Goal: Information Seeking & Learning: Learn about a topic

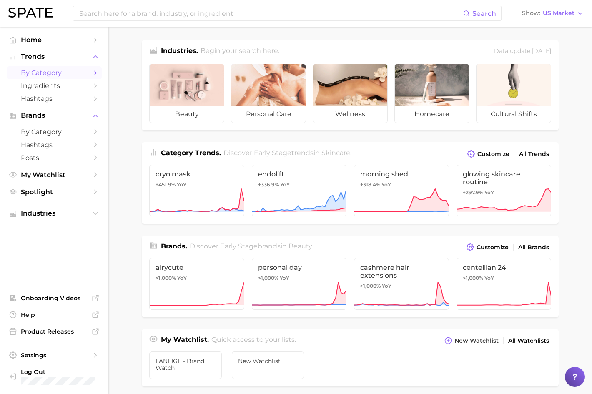
click at [72, 70] on span "by Category" at bounding box center [54, 73] width 67 height 8
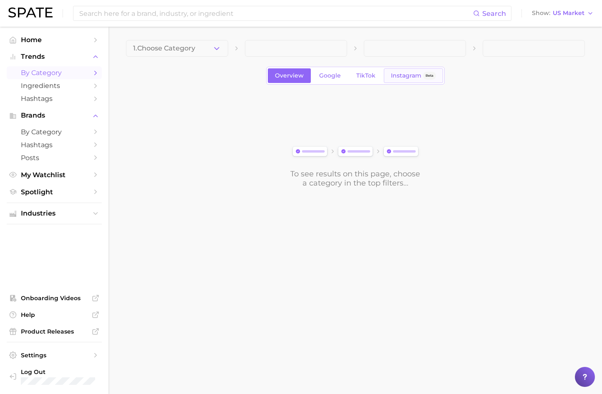
click at [413, 74] on span "Instagram" at bounding box center [406, 75] width 30 height 7
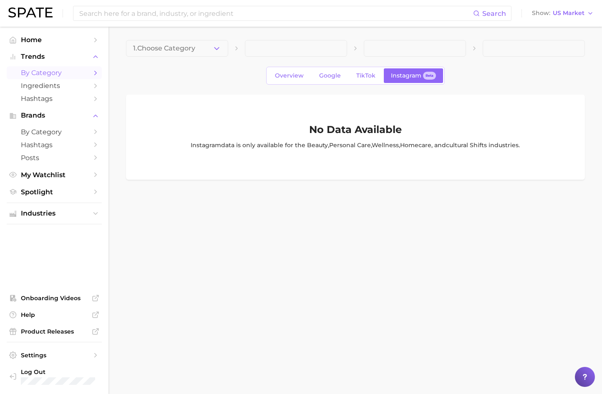
click at [413, 74] on span "Instagram" at bounding box center [406, 75] width 30 height 7
click at [195, 47] on span "1. Choose Category" at bounding box center [164, 49] width 62 height 8
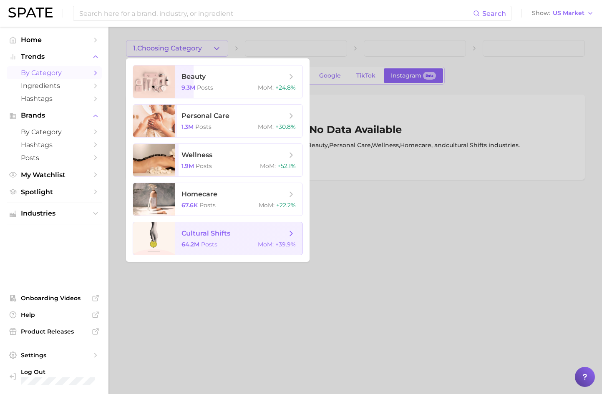
click at [216, 233] on span "cultural shifts" at bounding box center [205, 233] width 49 height 8
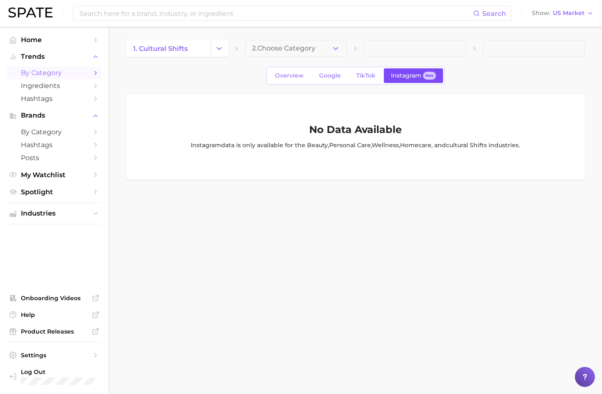
click at [406, 80] on link "Instagram Beta" at bounding box center [413, 75] width 59 height 15
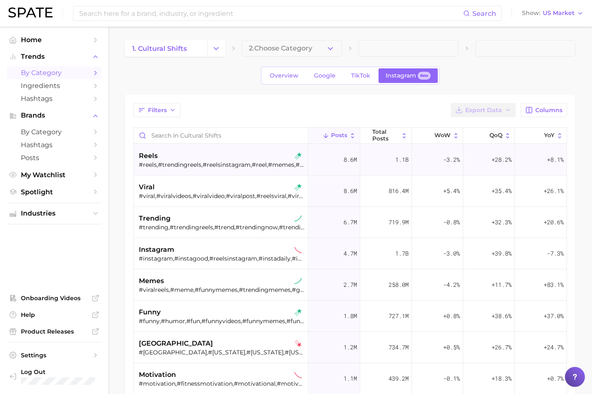
click at [208, 105] on div "Filters Export Data Columns" at bounding box center [350, 110] width 434 height 14
click at [542, 110] on span "Columns" at bounding box center [548, 110] width 27 height 7
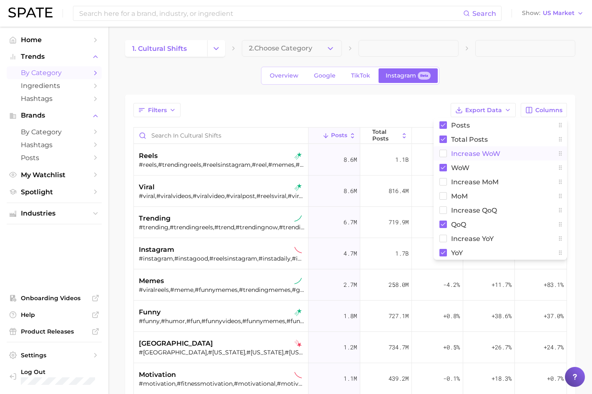
click at [492, 155] on span "Increase WoW" at bounding box center [475, 153] width 49 height 7
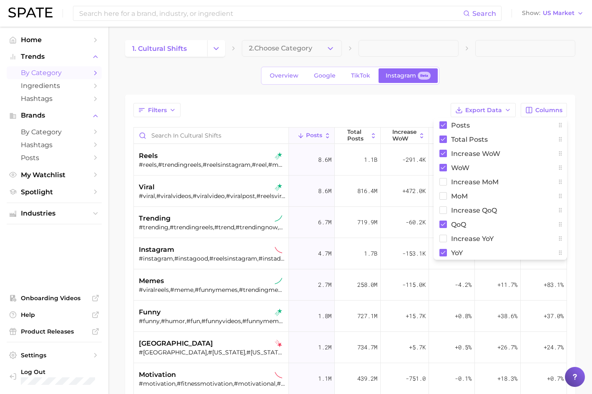
click at [399, 105] on div "Filters Export Data Columns Posts Total Posts Increase WoW WoW Increase MoM MoM…" at bounding box center [350, 110] width 434 height 14
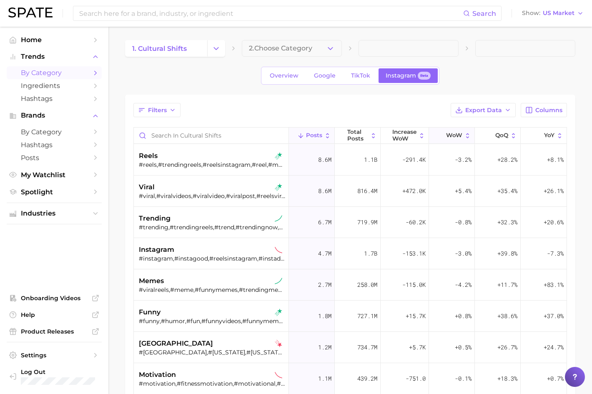
click at [446, 138] on span "WoW" at bounding box center [454, 135] width 16 height 7
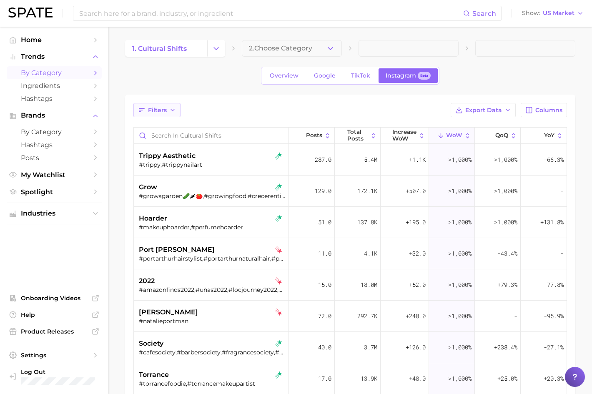
click at [161, 115] on button "Filters" at bounding box center [156, 110] width 47 height 14
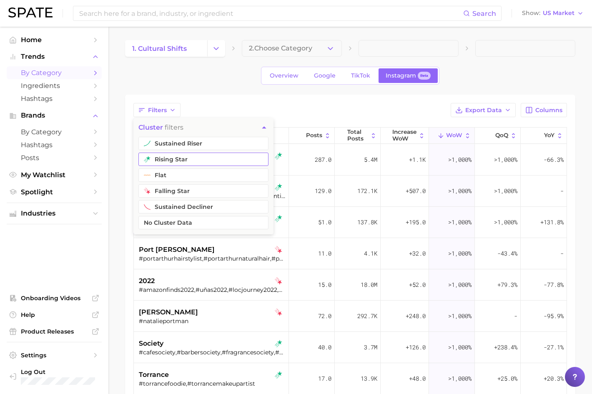
click at [175, 156] on button "rising star" at bounding box center [203, 159] width 130 height 13
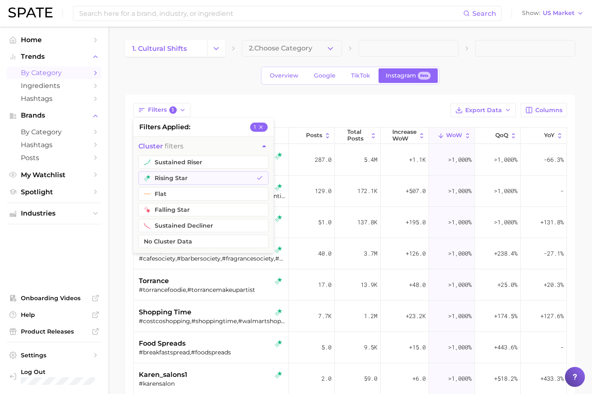
click at [241, 95] on div "Filters 1 filters applied 1 cluster filters sustained riser rising star flat fa…" at bounding box center [350, 312] width 450 height 435
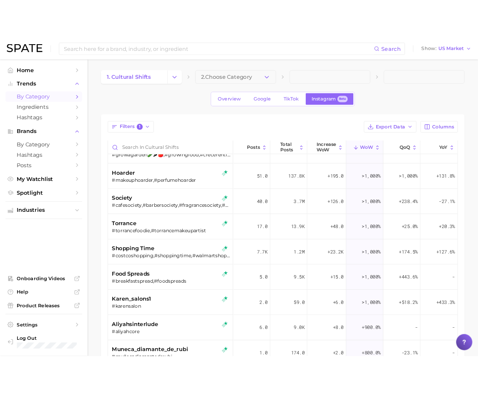
scroll to position [150, 0]
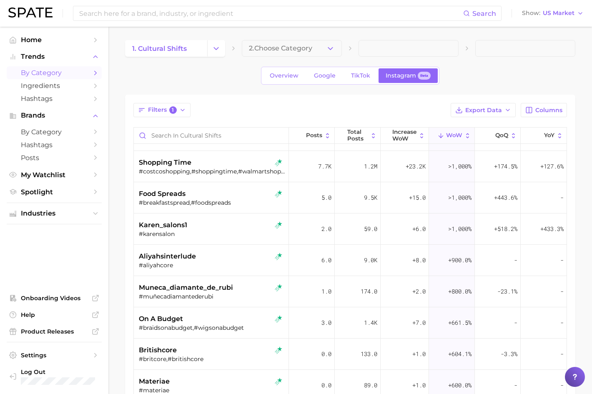
click at [114, 203] on main "1. cultural shifts 2. Choose Category Overview Google TikTok Instagram Beta Fil…" at bounding box center [350, 299] width 484 height 544
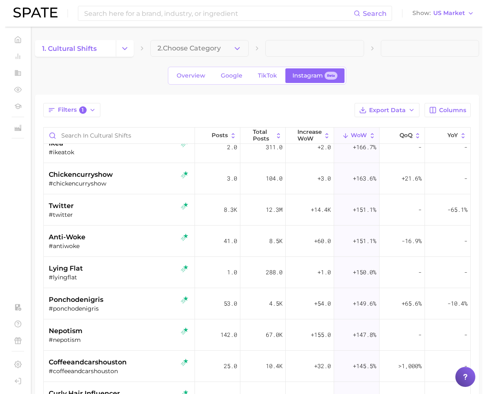
scroll to position [2269, 0]
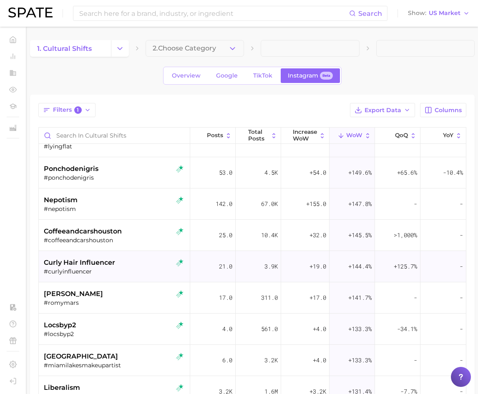
click at [105, 253] on div "curly hair influencer #curlyinfluencer" at bounding box center [115, 266] width 143 height 31
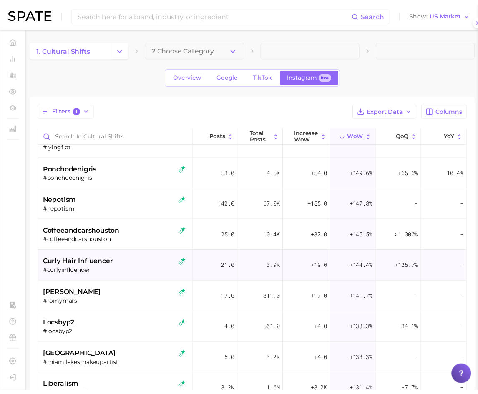
scroll to position [2323, 0]
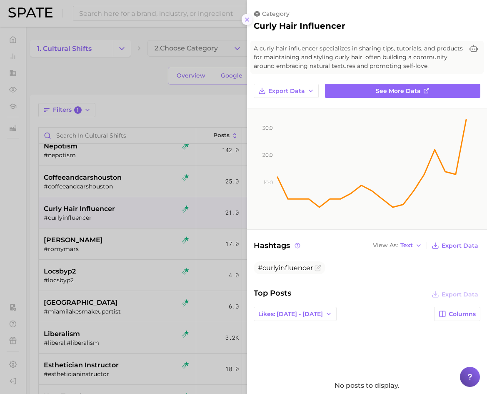
click at [247, 21] on icon at bounding box center [247, 19] width 7 height 7
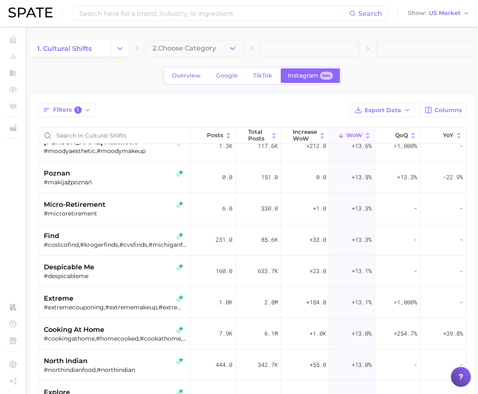
scroll to position [8786, 0]
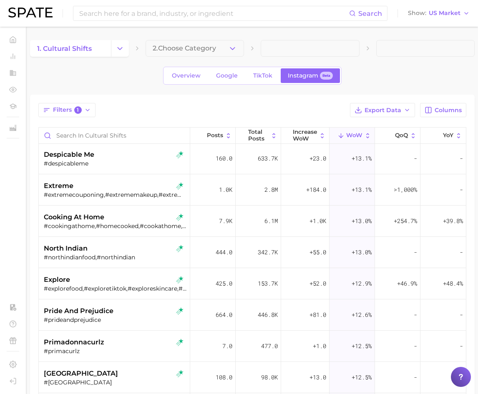
click at [138, 59] on div "1. cultural shifts 2. Choose Category Overview Google TikTok Instagram Beta Fil…" at bounding box center [252, 284] width 444 height 489
click at [117, 54] on button "Change Category" at bounding box center [120, 48] width 18 height 17
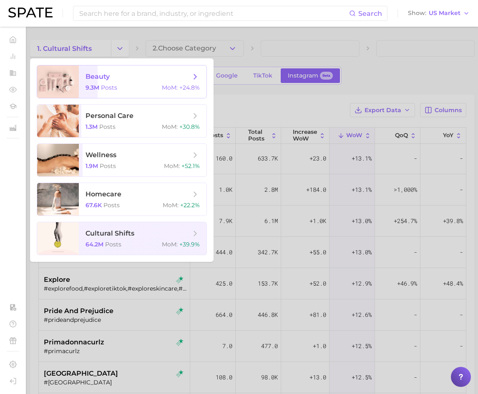
click at [115, 77] on span "beauty" at bounding box center [137, 76] width 105 height 9
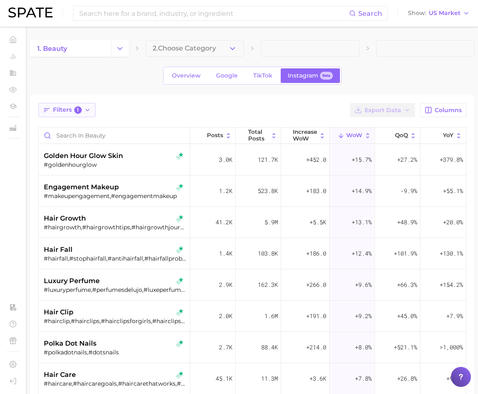
click at [66, 111] on span "Filters 1" at bounding box center [67, 110] width 29 height 8
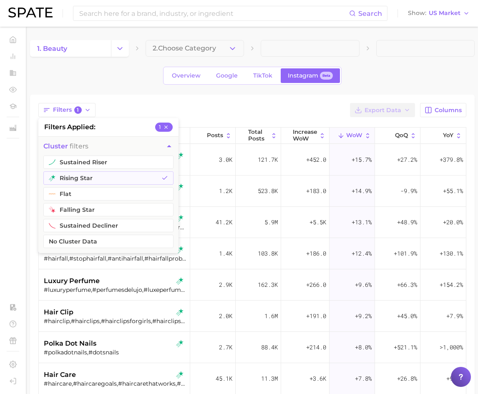
drag, startPoint x: 66, startPoint y: 111, endPoint x: 120, endPoint y: 73, distance: 66.4
click at [120, 73] on div "1. beauty 2. Choose Category Overview Google TikTok Instagram Beta Filters 1 fi…" at bounding box center [252, 284] width 444 height 489
click at [120, 73] on div "Overview Google TikTok Instagram Beta" at bounding box center [252, 76] width 444 height 18
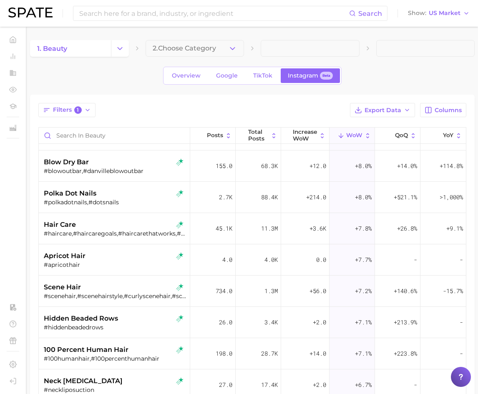
scroll to position [6405, 0]
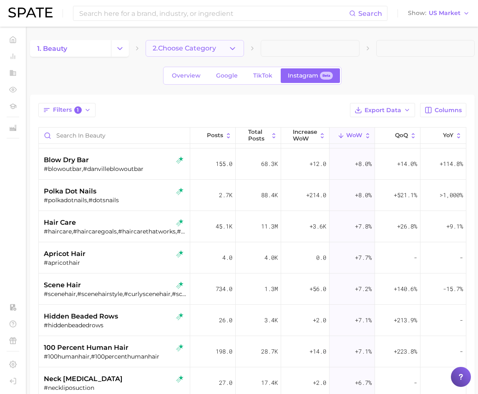
click at [195, 52] on button "2. Choose Category" at bounding box center [194, 48] width 99 height 17
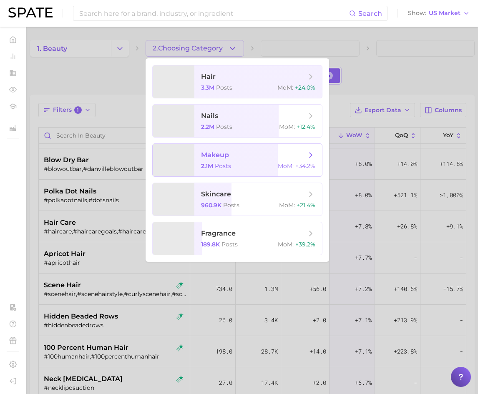
click at [229, 166] on span "Posts" at bounding box center [223, 166] width 16 height 8
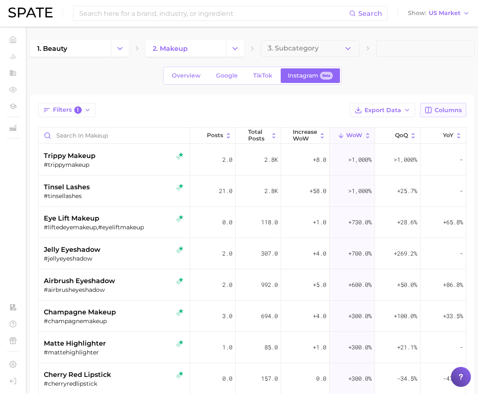
click at [446, 110] on span "Columns" at bounding box center [447, 110] width 27 height 7
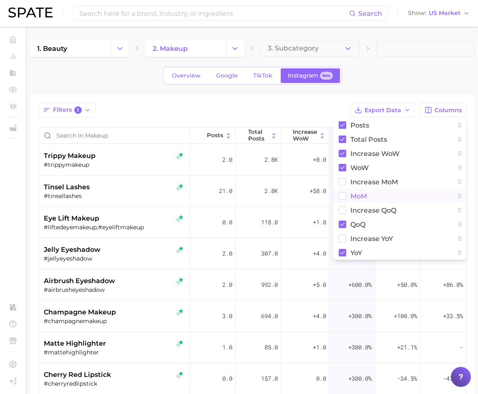
click at [377, 197] on button "MoM" at bounding box center [399, 196] width 133 height 14
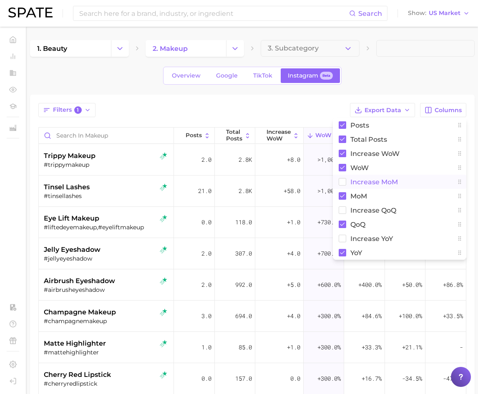
click at [360, 178] on span "Increase MoM" at bounding box center [374, 181] width 48 height 7
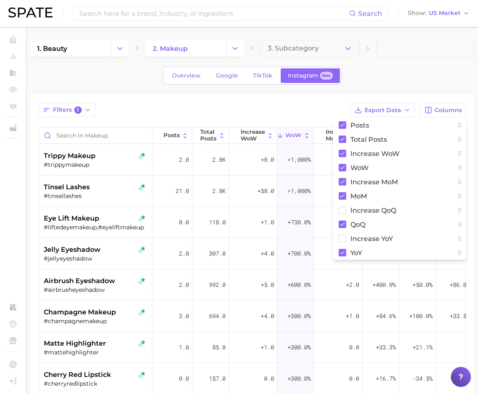
click at [393, 78] on div "Overview Google TikTok Instagram Beta" at bounding box center [252, 76] width 444 height 18
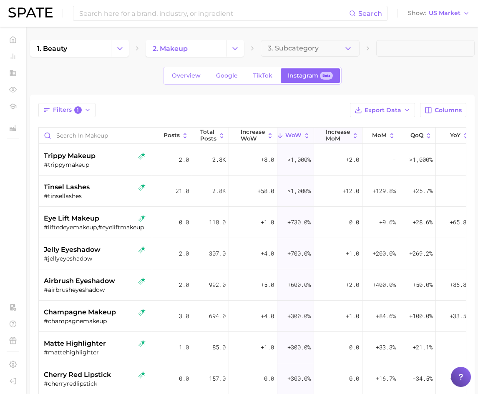
click at [343, 132] on span "Increase MoM" at bounding box center [338, 135] width 24 height 13
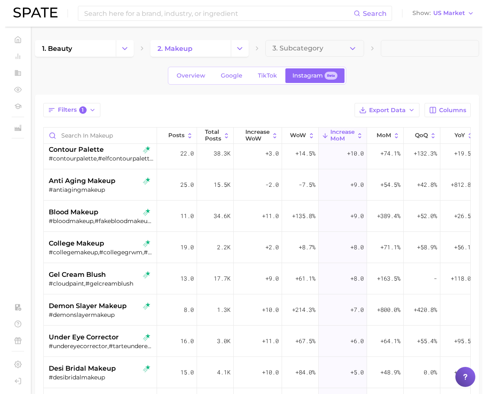
scroll to position [659, 0]
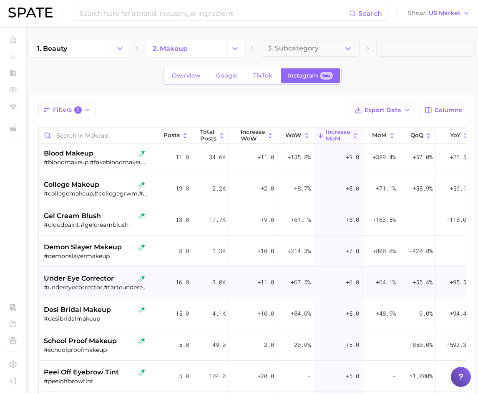
click at [289, 293] on div "+67.5%" at bounding box center [295, 282] width 37 height 31
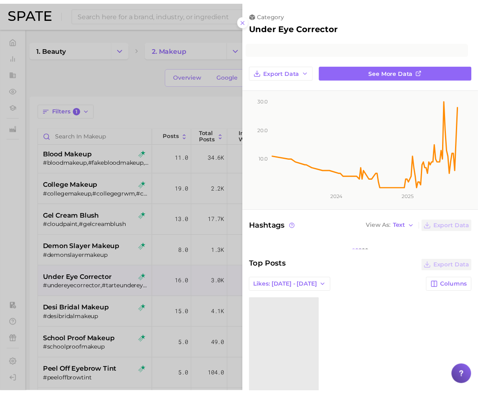
scroll to position [762, 0]
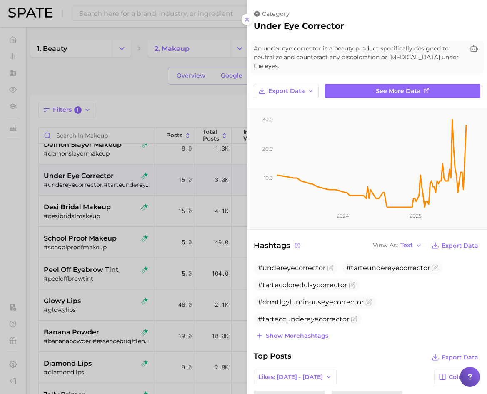
click at [248, 18] on icon at bounding box center [247, 19] width 7 height 7
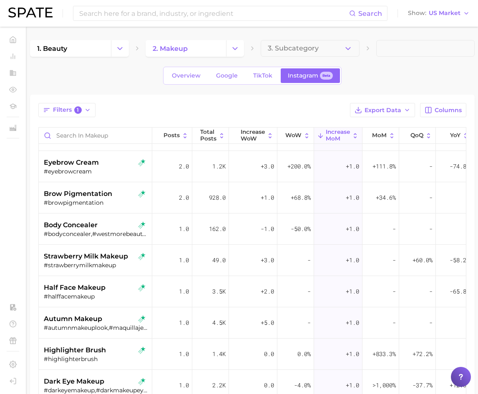
scroll to position [1495, 0]
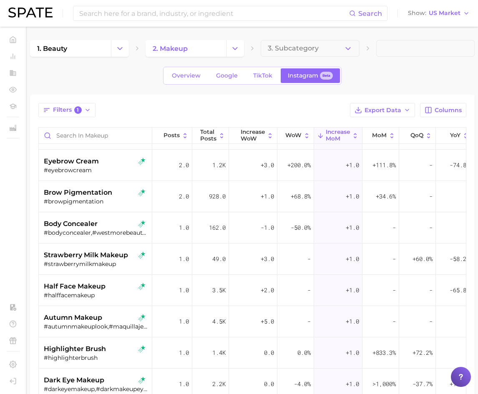
click at [193, 210] on div "928.0" at bounding box center [210, 196] width 37 height 31
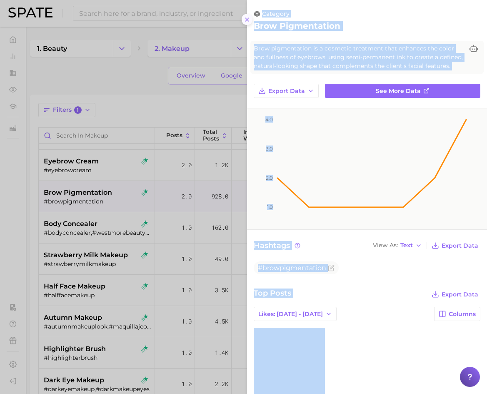
click at [245, 19] on icon at bounding box center [247, 19] width 7 height 7
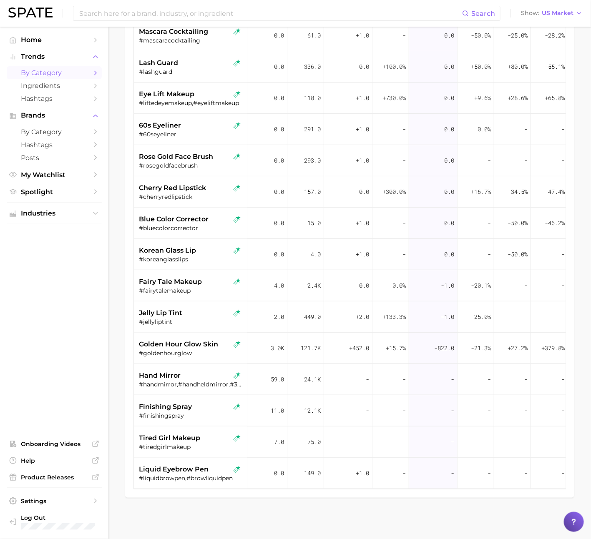
scroll to position [2396, 0]
